Goal: Transaction & Acquisition: Purchase product/service

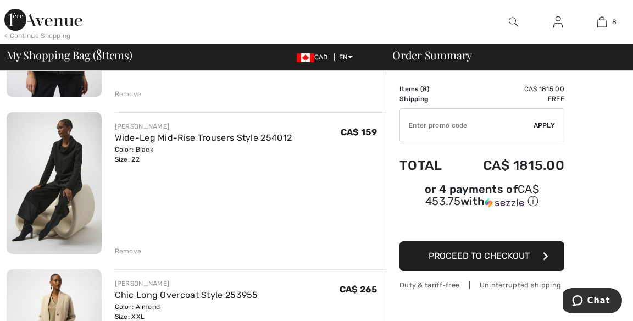
scroll to position [836, 0]
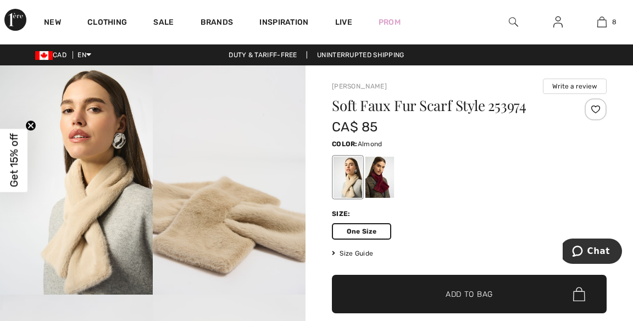
click at [464, 294] on span "Add to Bag" at bounding box center [468, 294] width 47 height 12
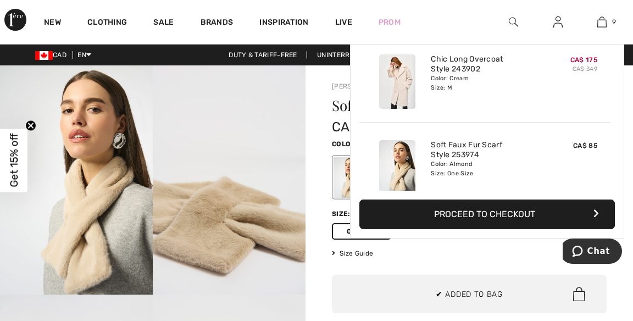
scroll to position [633, 0]
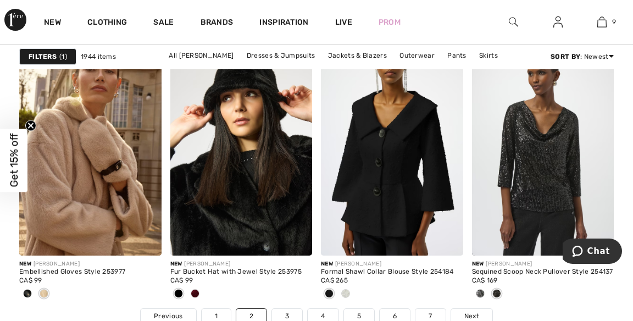
scroll to position [4204, 0]
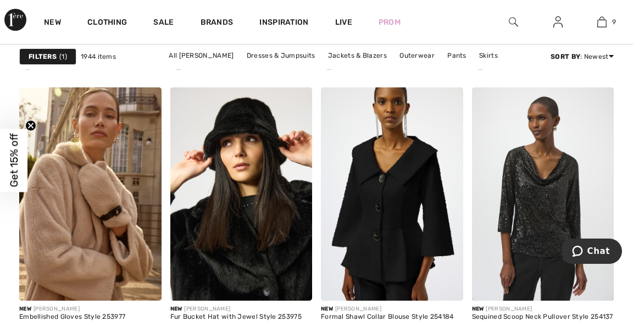
scroll to position [4156, 0]
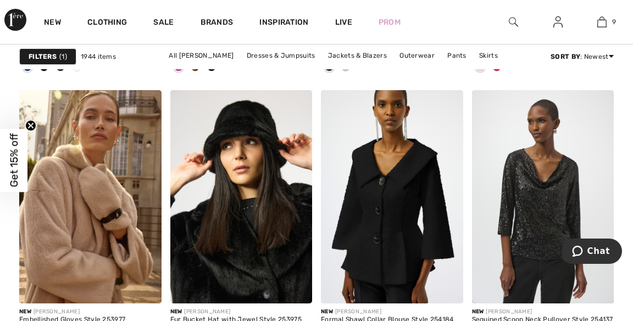
click at [258, 127] on img at bounding box center [241, 196] width 142 height 213
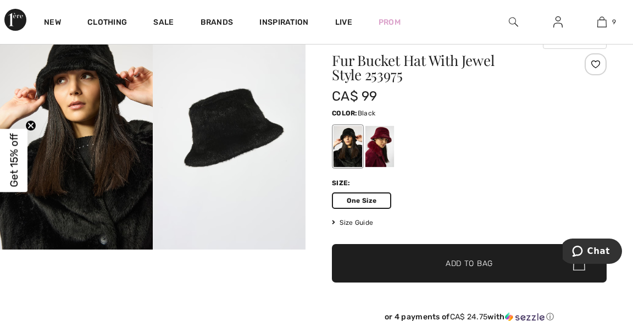
click at [478, 265] on span "Add to Bag" at bounding box center [468, 264] width 47 height 12
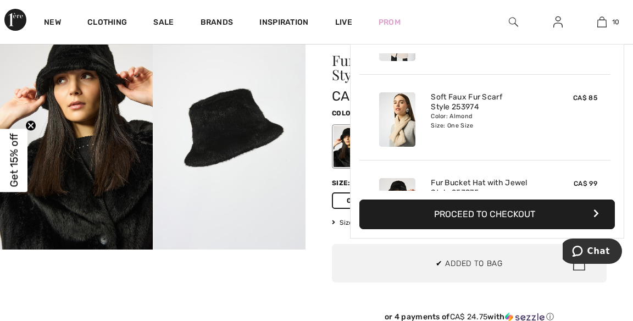
scroll to position [718, 0]
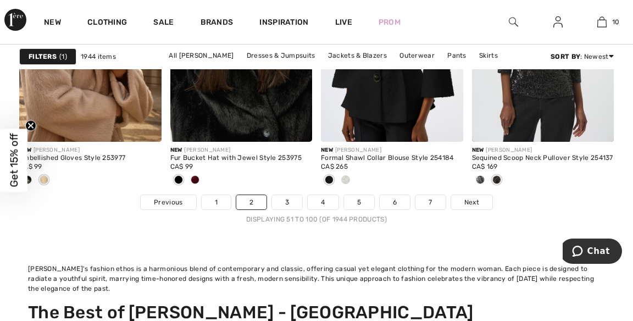
click at [486, 199] on link "Next" at bounding box center [471, 202] width 41 height 14
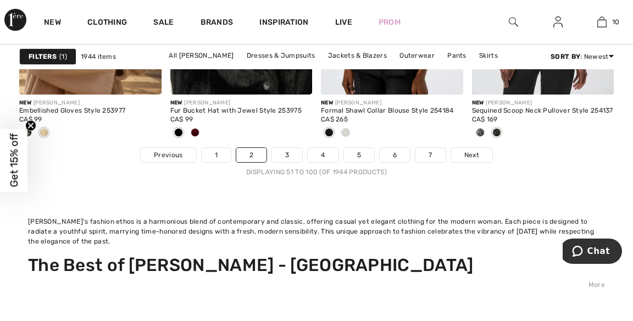
scroll to position [4370, 0]
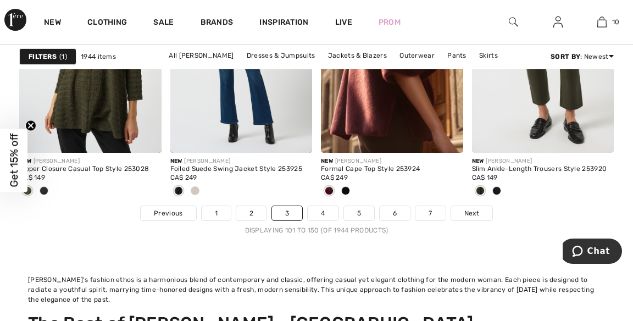
scroll to position [4307, 0]
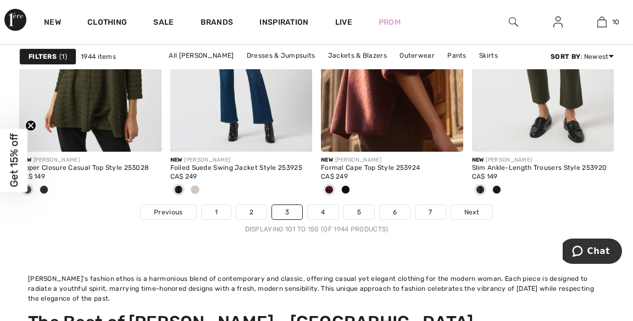
click at [478, 214] on span "Next" at bounding box center [471, 212] width 15 height 10
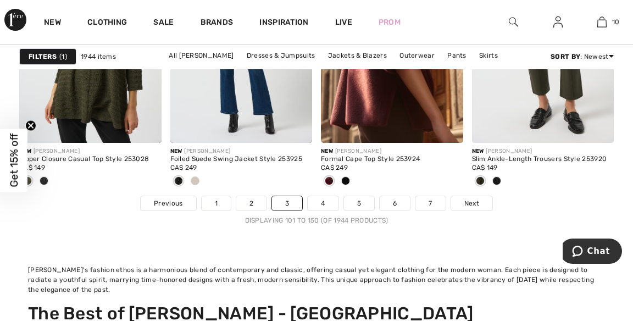
scroll to position [4360, 0]
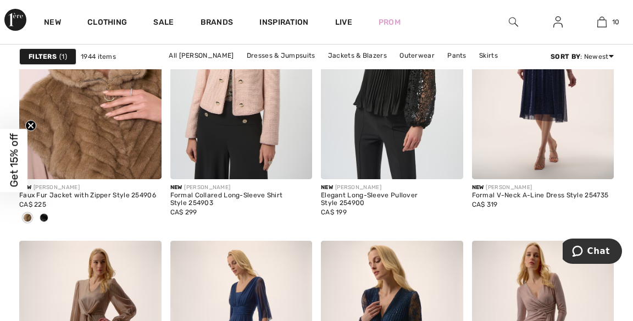
scroll to position [3784, 0]
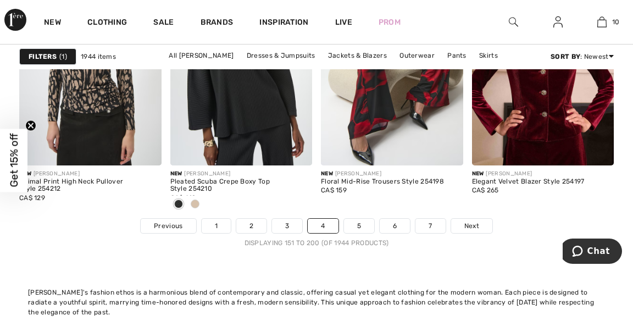
click at [475, 227] on span "Next" at bounding box center [471, 226] width 15 height 10
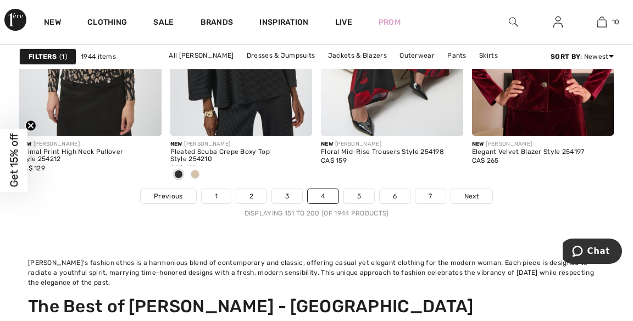
scroll to position [4346, 0]
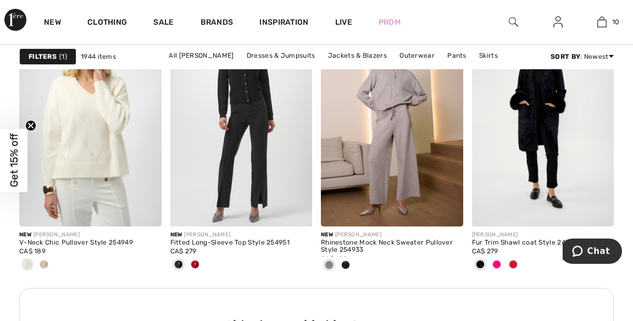
scroll to position [3310, 0]
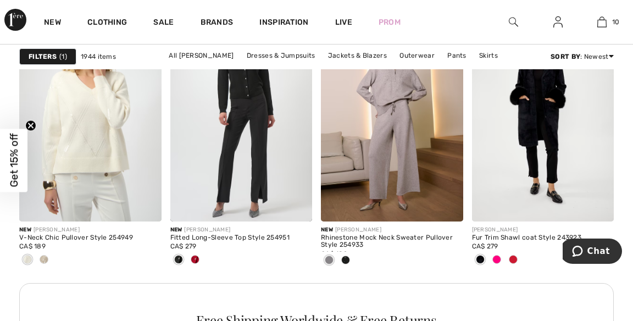
click at [551, 147] on img at bounding box center [543, 114] width 142 height 213
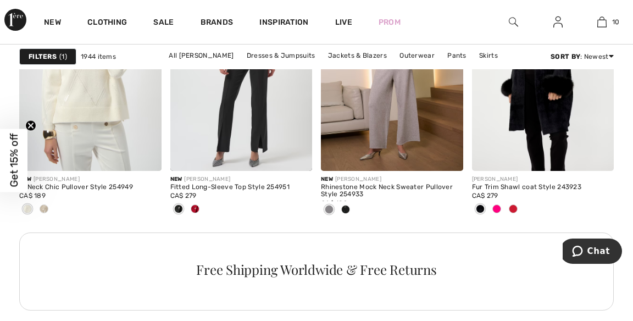
scroll to position [3362, 0]
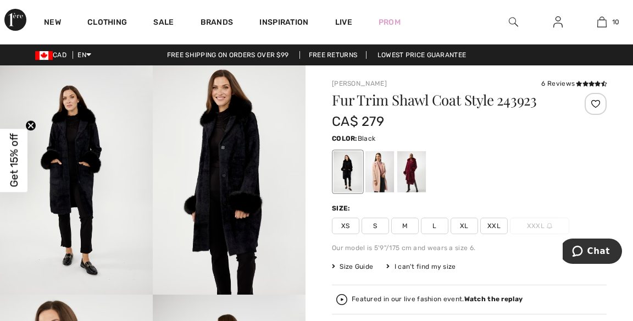
click at [231, 191] on img at bounding box center [229, 179] width 153 height 229
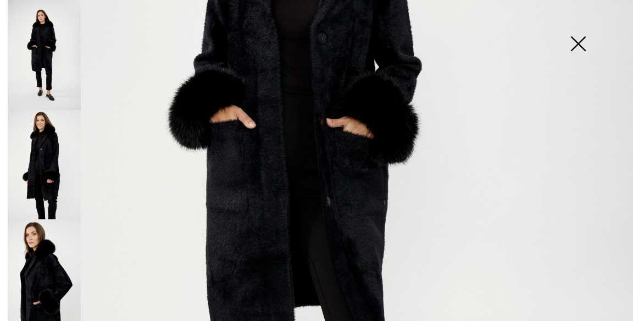
scroll to position [281, 0]
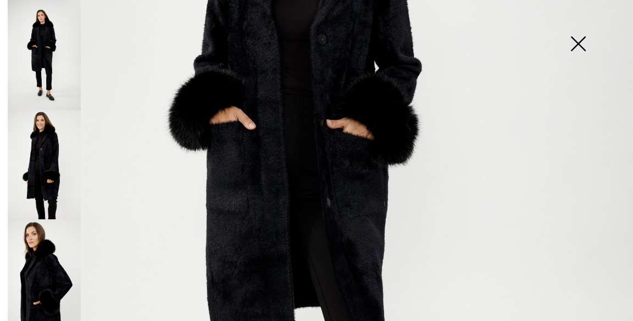
click at [583, 42] on img at bounding box center [577, 44] width 55 height 57
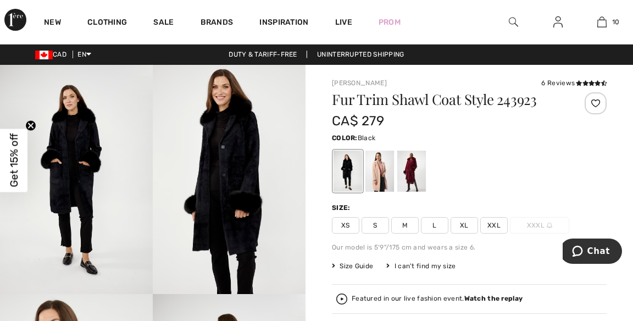
click at [577, 81] on icon at bounding box center [579, 82] width 6 height 5
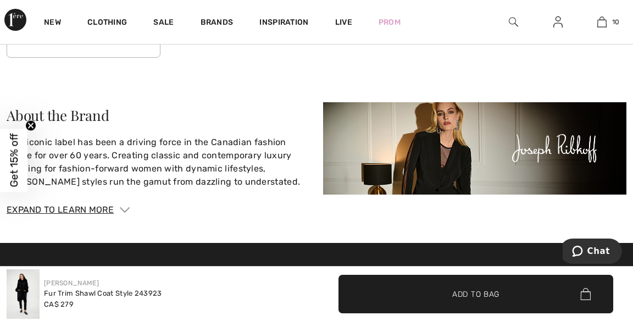
scroll to position [2073, 0]
click at [143, 25] on div "Sale" at bounding box center [163, 22] width 47 height 44
click at [104, 24] on link "Clothing" at bounding box center [107, 24] width 40 height 12
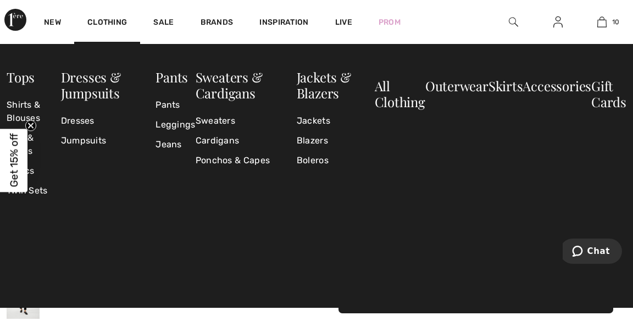
scroll to position [2126, 0]
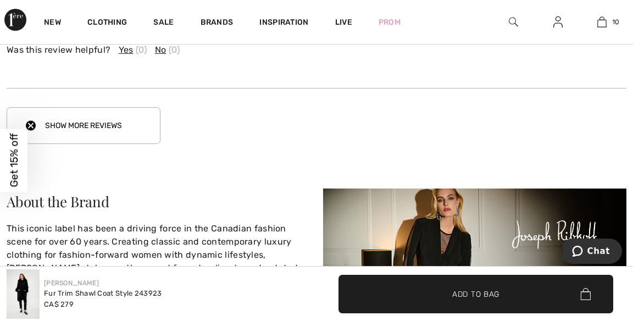
scroll to position [1984, 0]
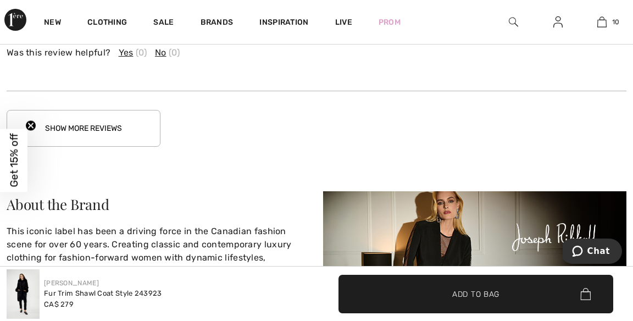
click at [93, 112] on button "Show More Reviews" at bounding box center [84, 128] width 154 height 37
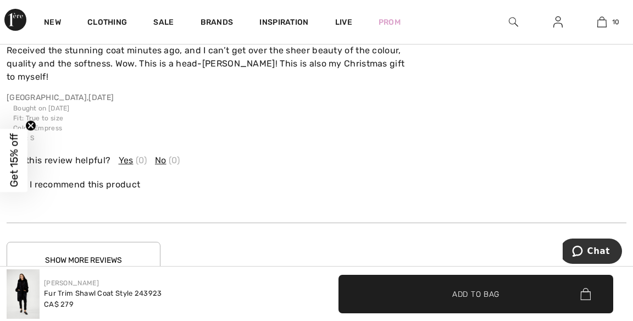
scroll to position [2518, 0]
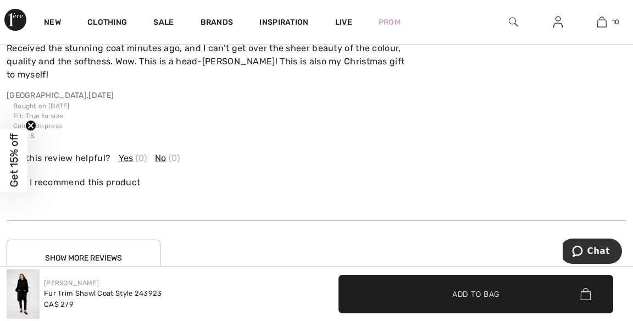
click at [129, 239] on button "Show More Reviews" at bounding box center [84, 257] width 154 height 37
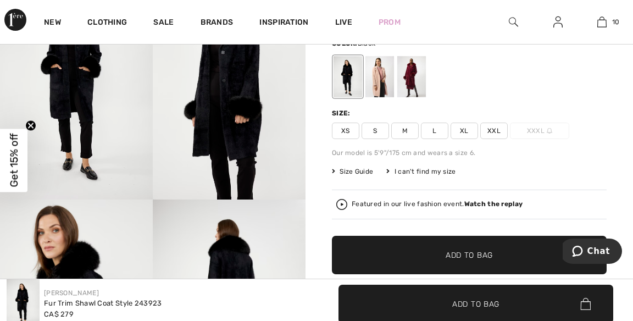
scroll to position [0, 0]
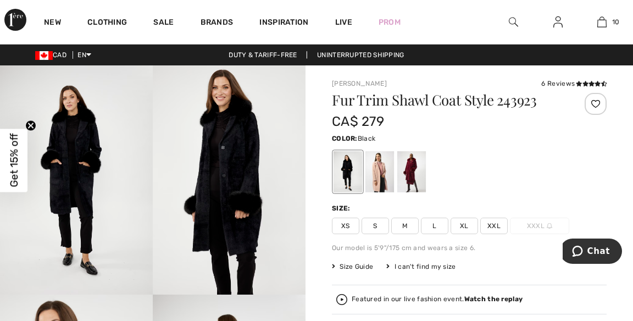
click at [416, 168] on div at bounding box center [411, 171] width 29 height 41
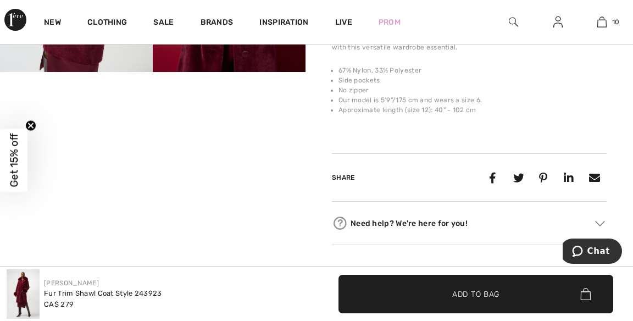
scroll to position [461, 0]
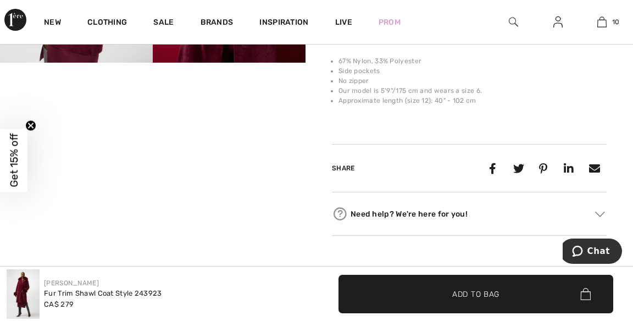
click at [93, 139] on video "Your browser does not support the video tag." at bounding box center [76, 101] width 153 height 76
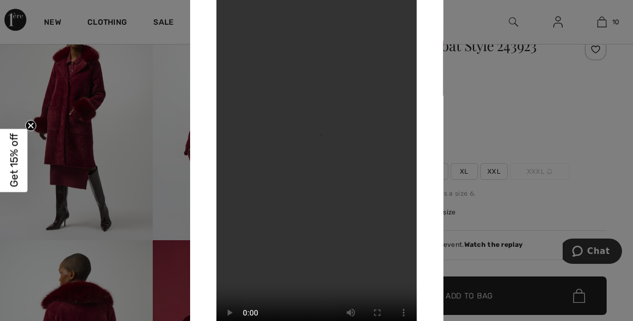
scroll to position [0, 0]
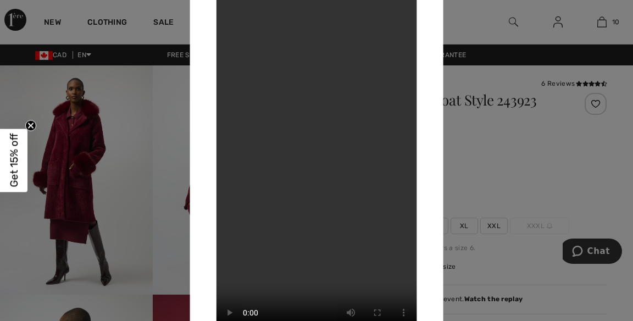
click at [65, 159] on div at bounding box center [316, 160] width 633 height 321
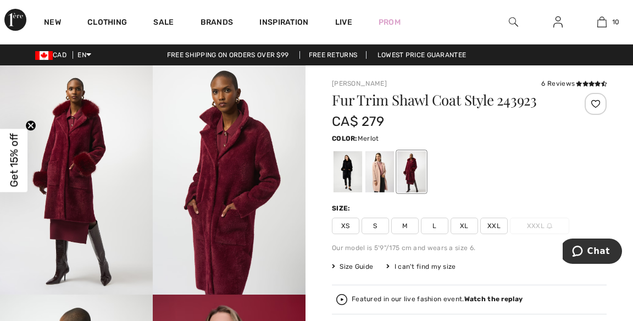
click at [383, 182] on div at bounding box center [379, 171] width 29 height 41
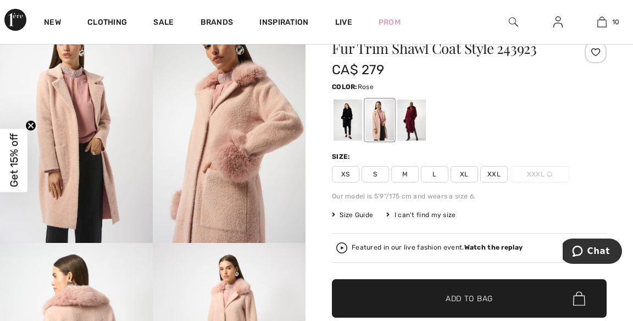
scroll to position [47, 0]
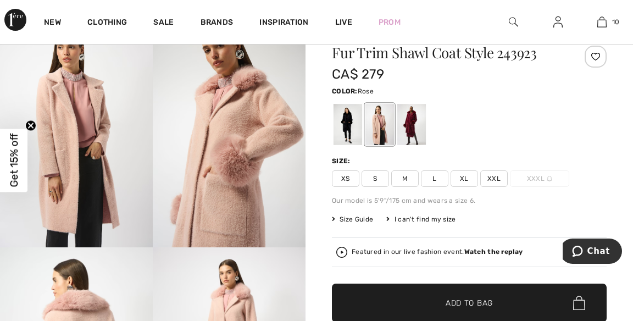
click at [347, 129] on div at bounding box center [347, 124] width 29 height 41
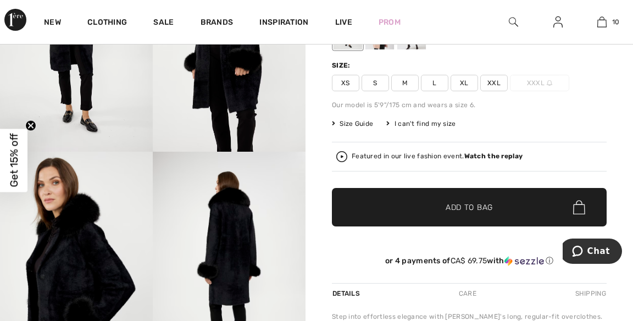
scroll to position [137, 0]
